Goal: Transaction & Acquisition: Purchase product/service

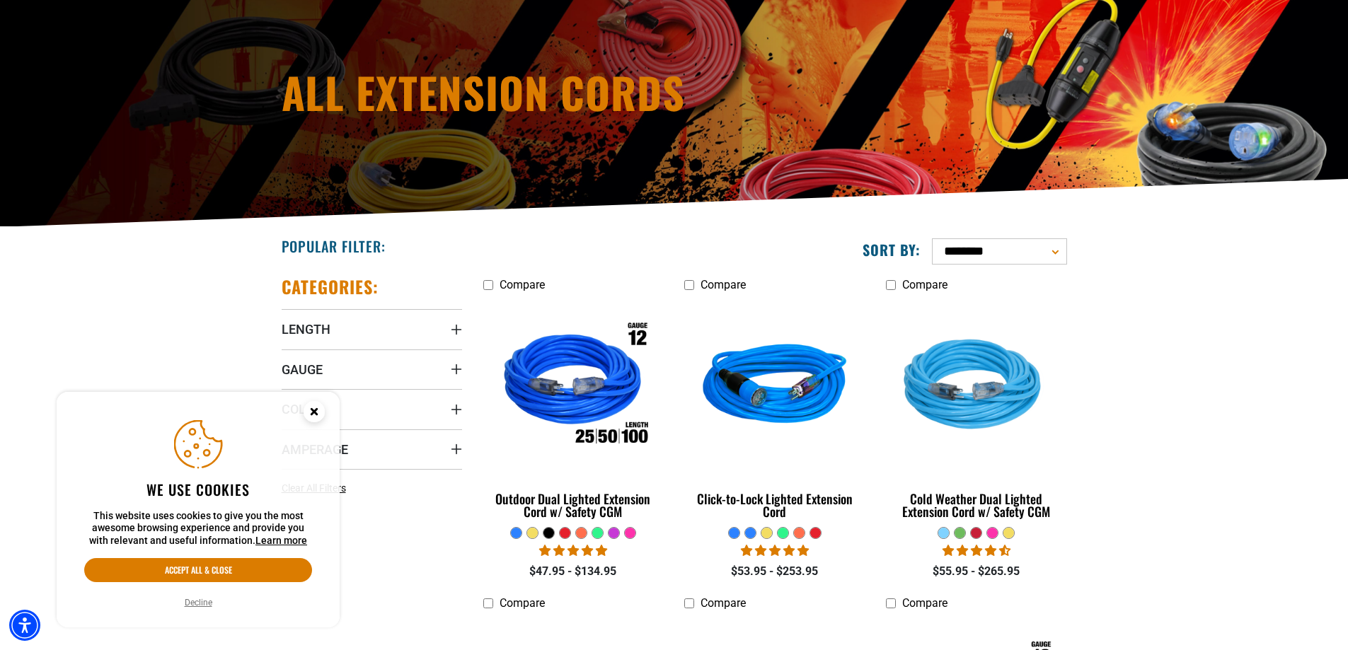
scroll to position [212, 0]
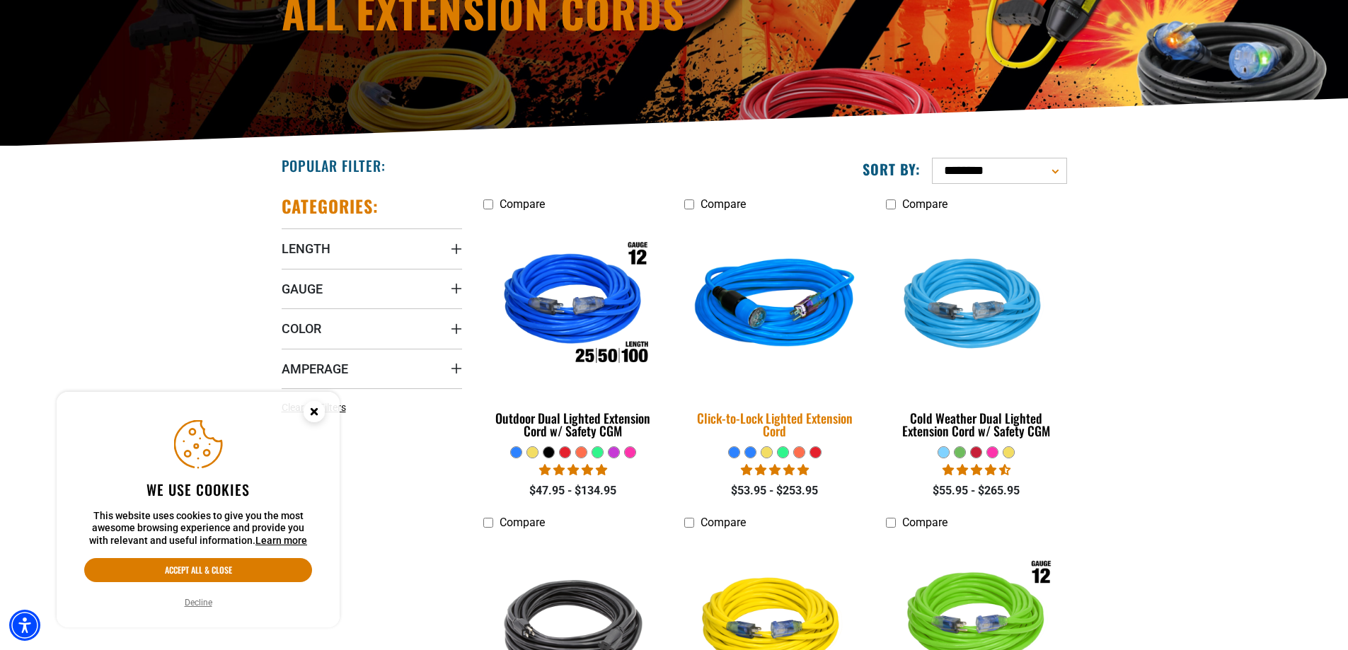
click at [788, 441] on link "Click-to-Lock Lighted Extension Cord" at bounding box center [774, 332] width 180 height 228
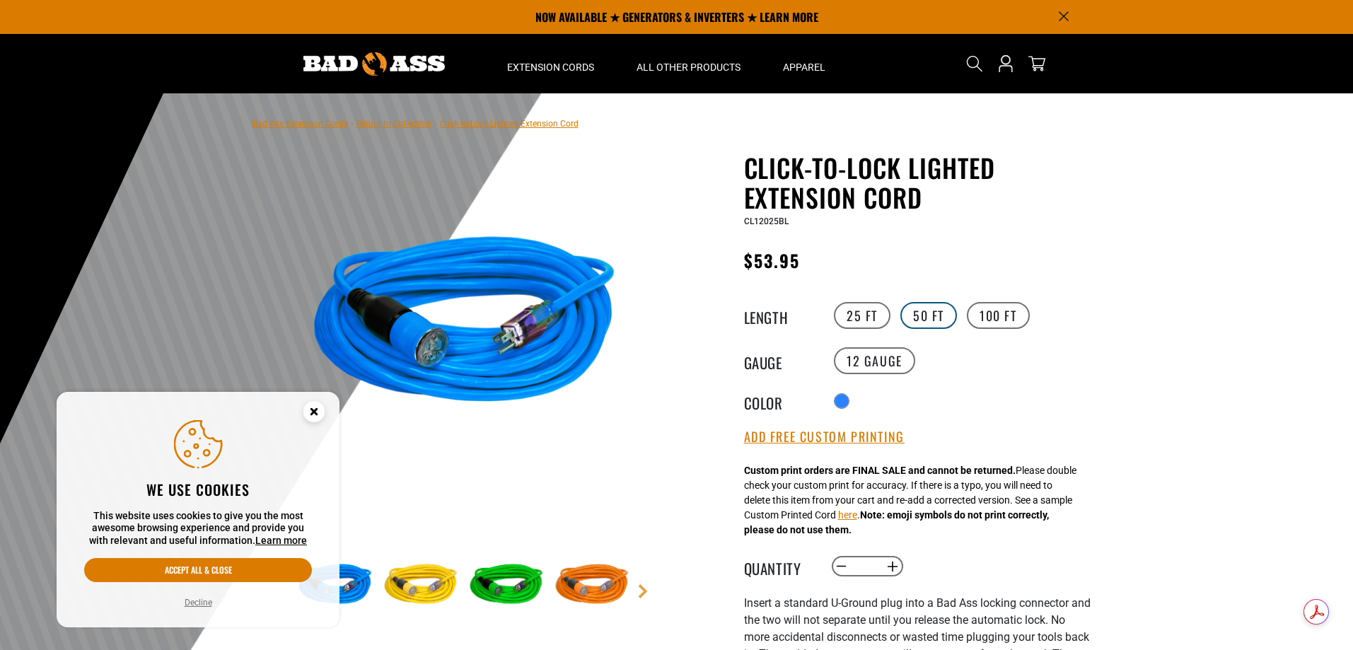
click at [925, 311] on label "50 FT" at bounding box center [929, 315] width 57 height 27
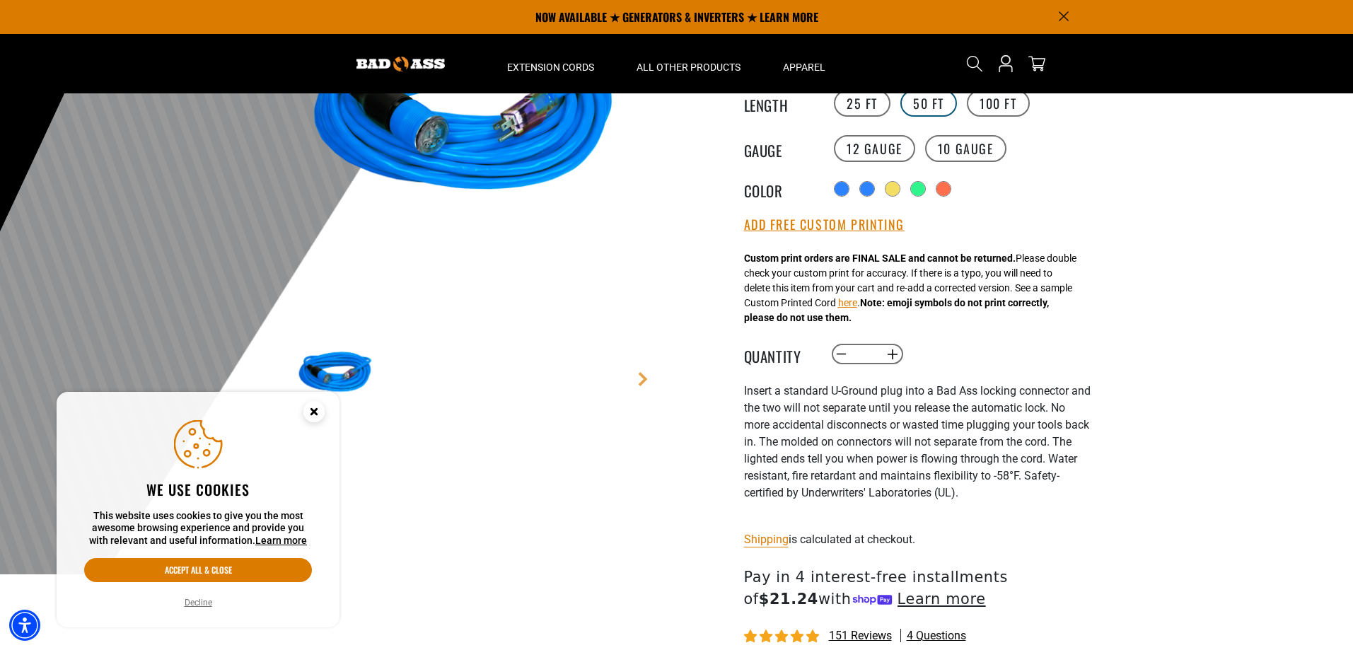
scroll to position [142, 0]
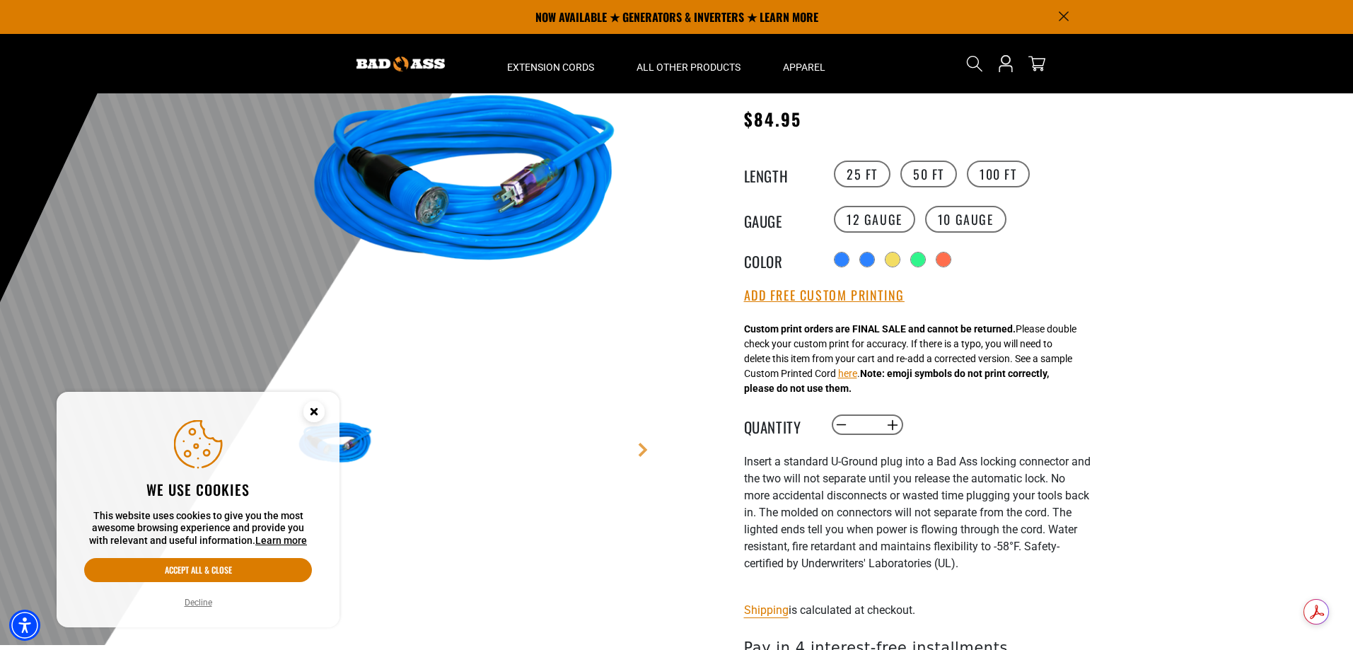
click at [308, 407] on circle "Close this option" at bounding box center [314, 411] width 21 height 21
